Goal: Information Seeking & Learning: Find specific page/section

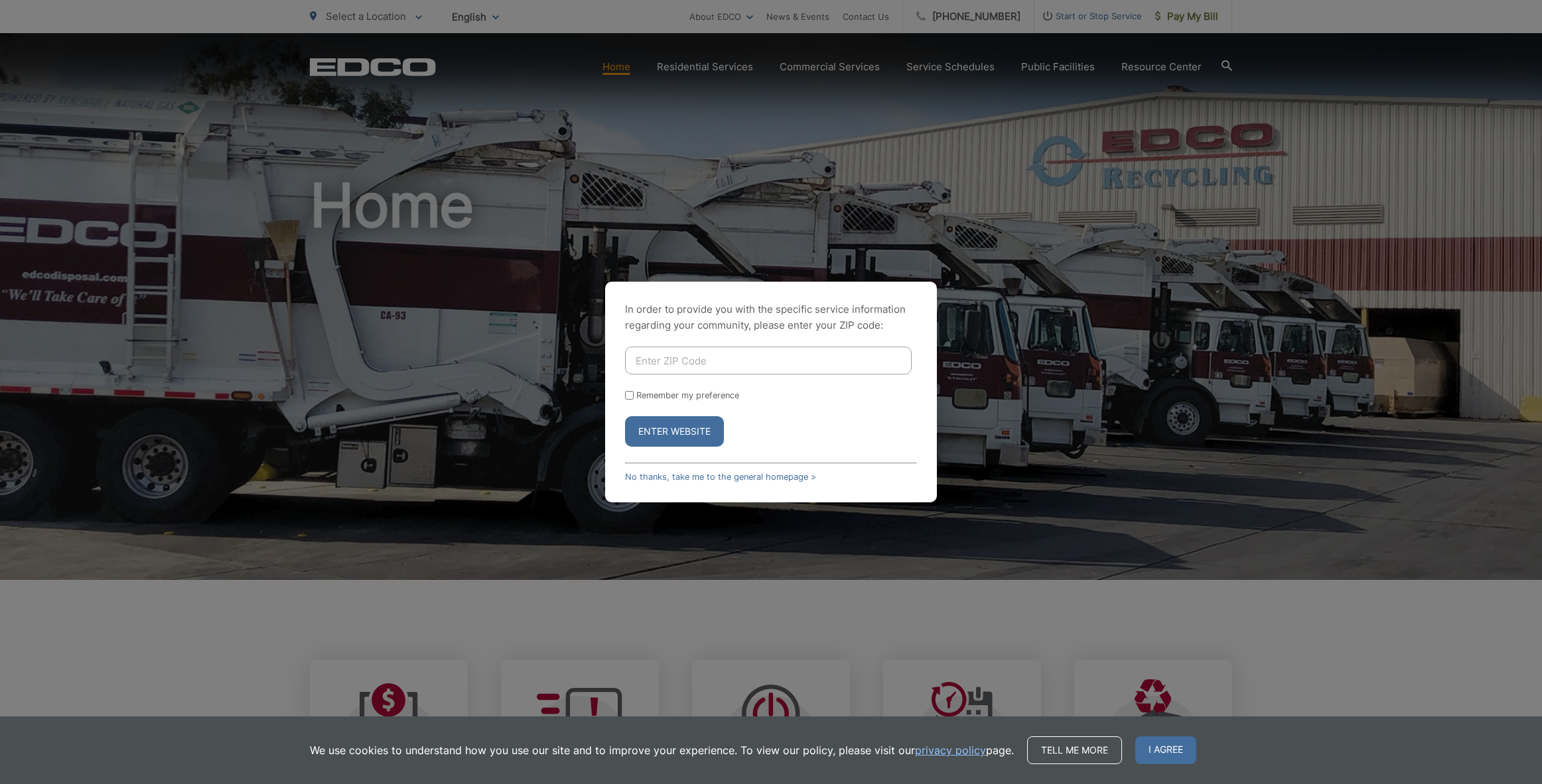
click at [571, 447] on div "In order to provide you with the specific service information regarding your co…" at bounding box center [771, 392] width 1542 height 784
click at [691, 360] on input "Enter ZIP Code" at bounding box center [768, 360] width 287 height 28
click at [672, 482] on div "In order to provide you with the specific service information regarding your co…" at bounding box center [771, 392] width 332 height 220
click at [672, 475] on link "No thanks, take me to the general homepage >" at bounding box center [720, 477] width 191 height 10
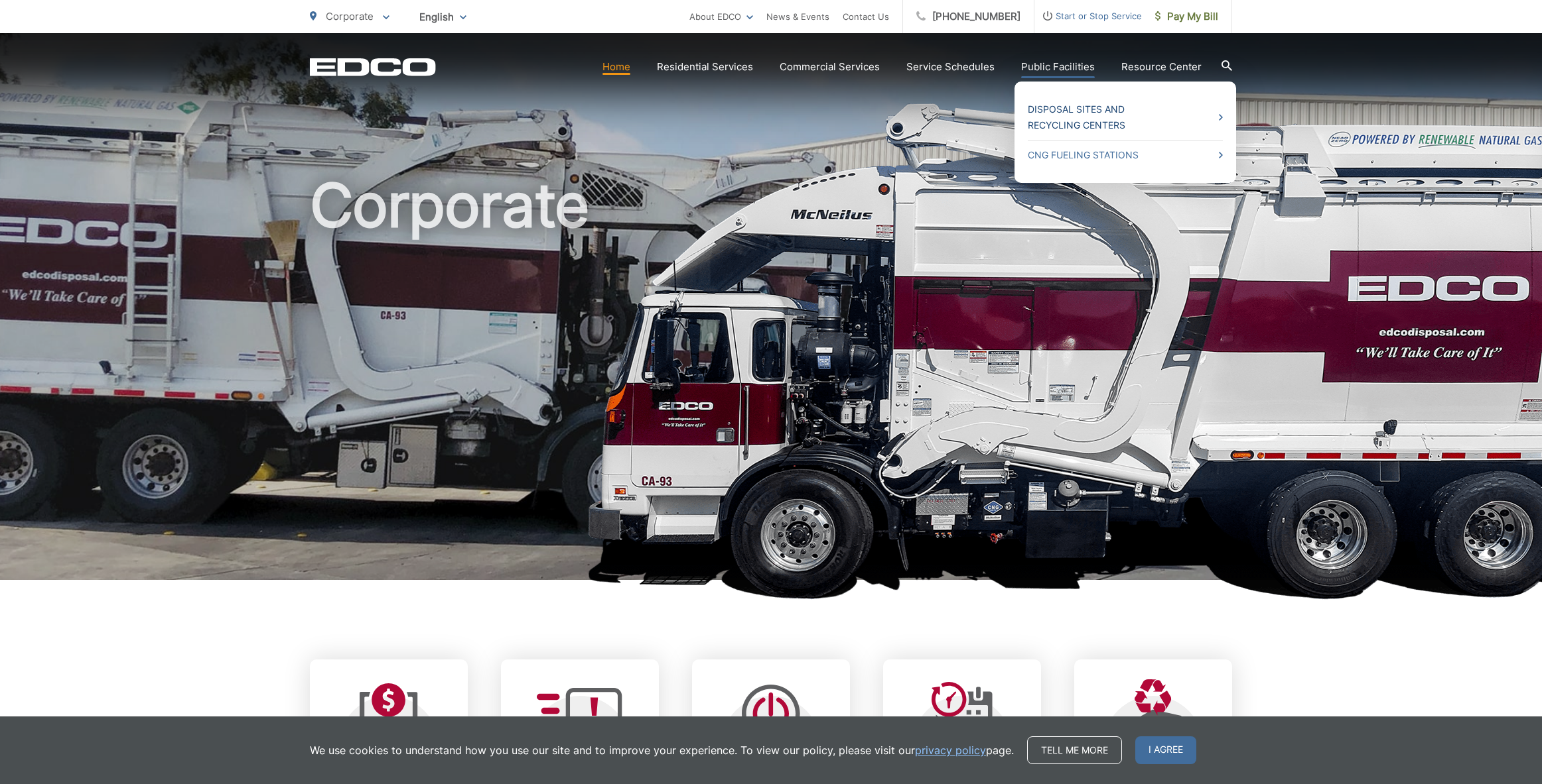
click at [1048, 107] on link "Disposal Sites and Recycling Centers" at bounding box center [1125, 117] width 195 height 32
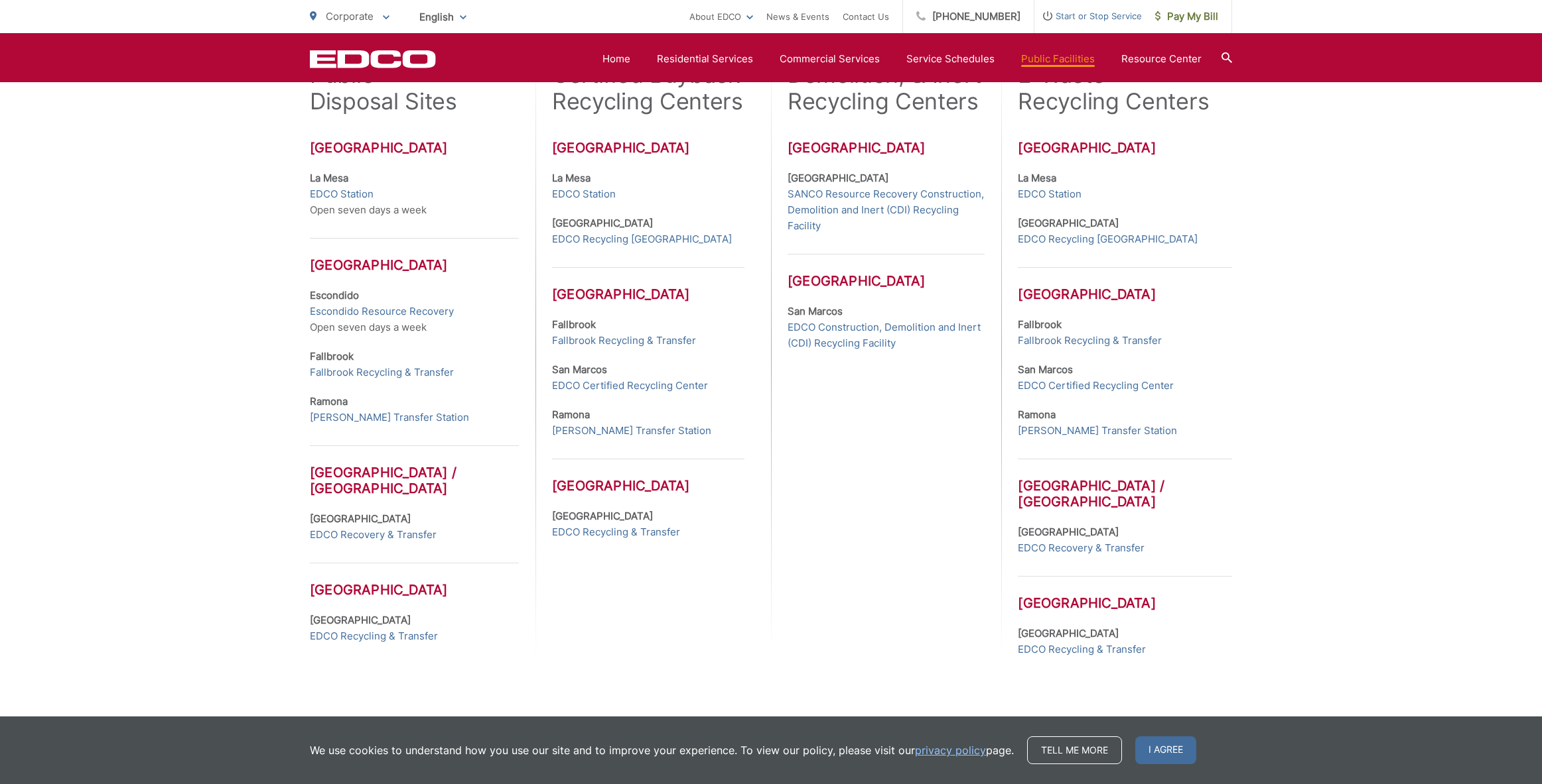
scroll to position [429, 0]
click at [598, 540] on link "EDCO Recycling & Transfer" at bounding box center [616, 532] width 128 height 16
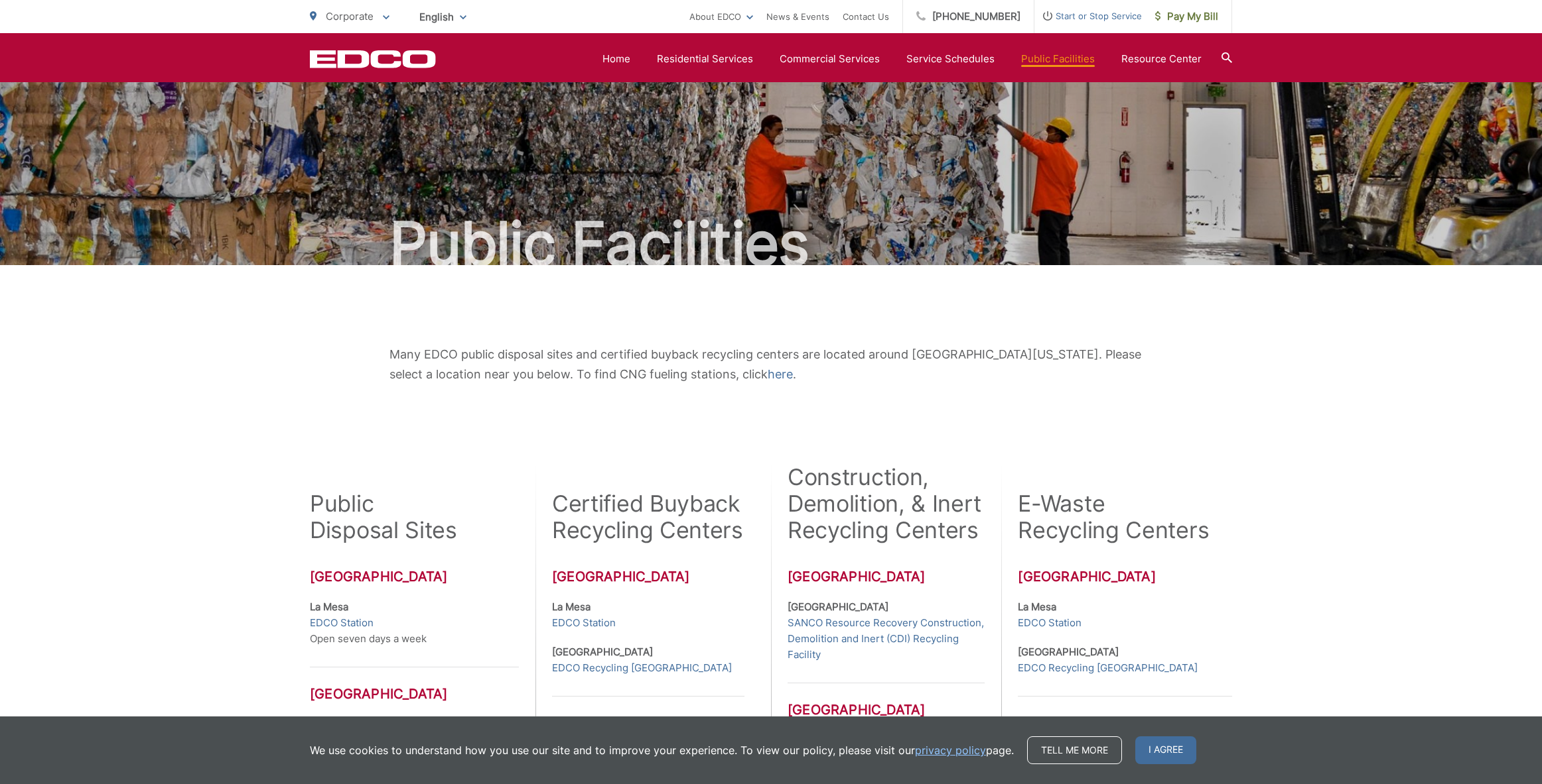
scroll to position [429, 0]
